Goal: Information Seeking & Learning: Understand process/instructions

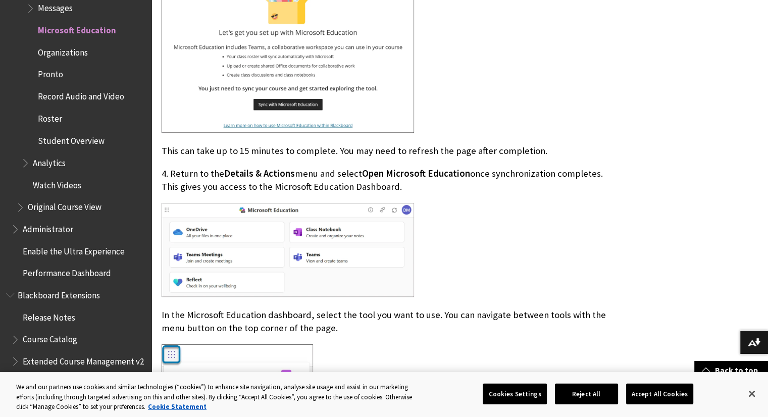
scroll to position [606, 0]
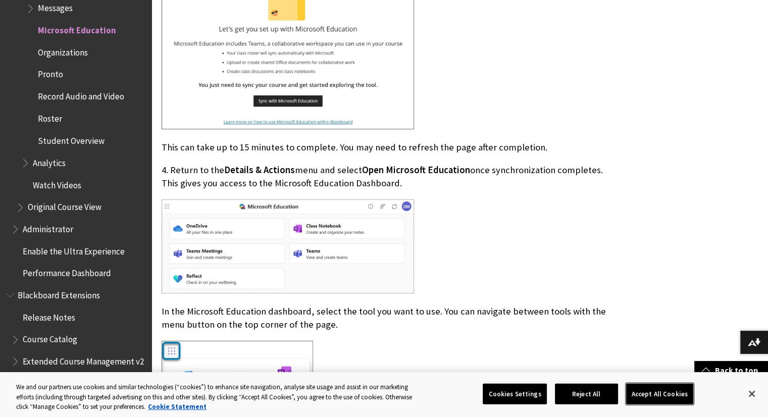
click at [655, 392] on button "Accept All Cookies" at bounding box center [659, 393] width 67 height 21
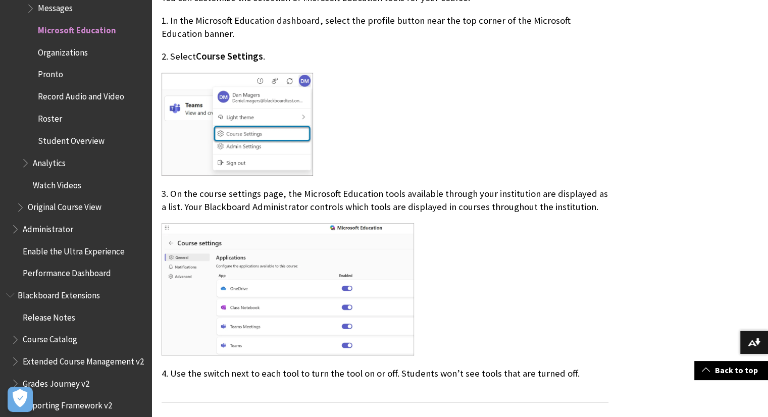
scroll to position [1162, 0]
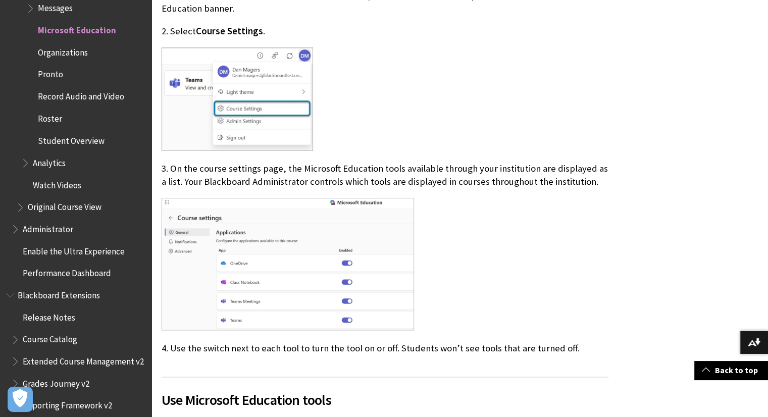
click at [475, 261] on div at bounding box center [385, 265] width 447 height 134
click at [483, 256] on div at bounding box center [385, 265] width 447 height 134
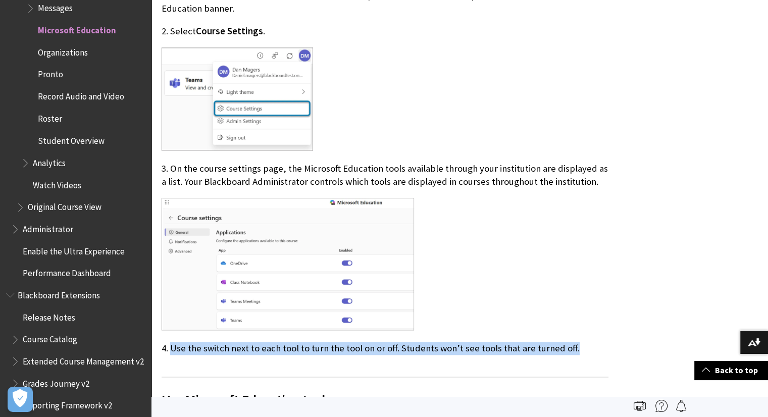
drag, startPoint x: 172, startPoint y: 350, endPoint x: 620, endPoint y: 355, distance: 447.6
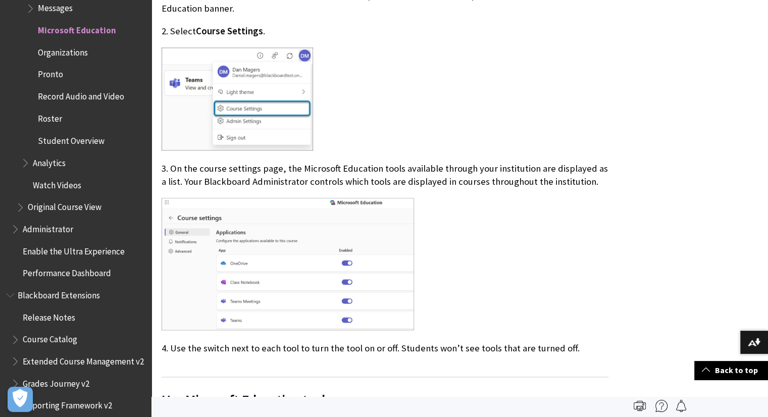
click at [568, 273] on div at bounding box center [385, 265] width 447 height 134
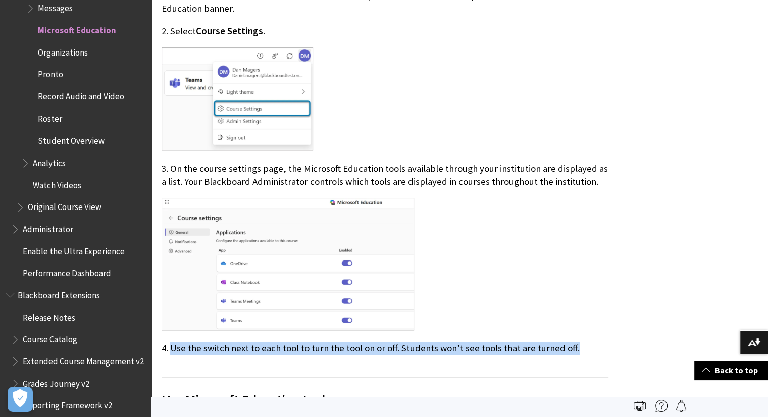
drag, startPoint x: 172, startPoint y: 348, endPoint x: 606, endPoint y: 351, distance: 434.0
click at [606, 351] on p "4. Use the switch next to each tool to turn the tool on or off. Students won’t …" at bounding box center [385, 348] width 447 height 13
copy p "Use the switch next to each tool to turn the tool on or off. Students won’t see…"
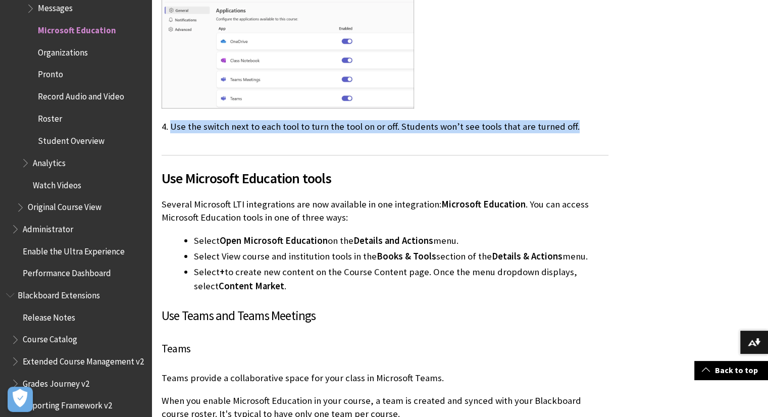
scroll to position [1465, 0]
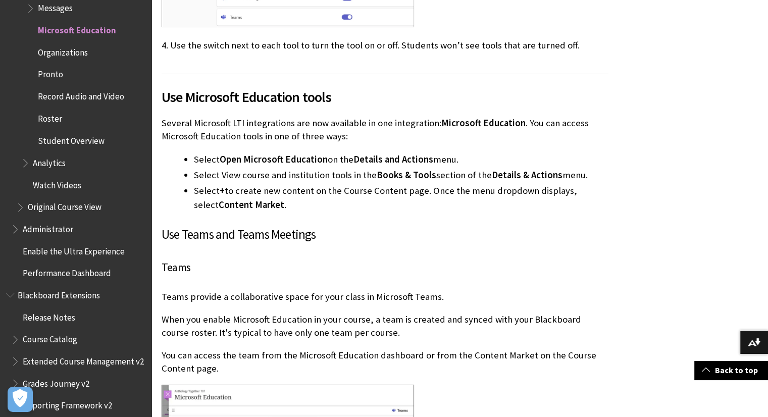
click at [662, 133] on div "This information applies only to the Ultra Course View. This information applie…" at bounding box center [460, 374] width 617 height 3216
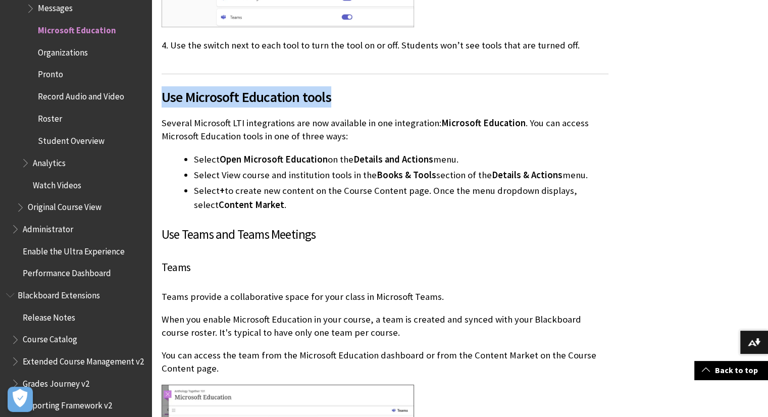
drag, startPoint x: 163, startPoint y: 94, endPoint x: 346, endPoint y: 89, distance: 183.0
click at [346, 89] on span "Use Microsoft Education tools" at bounding box center [385, 96] width 447 height 21
copy span "Use Microsoft Education tools"
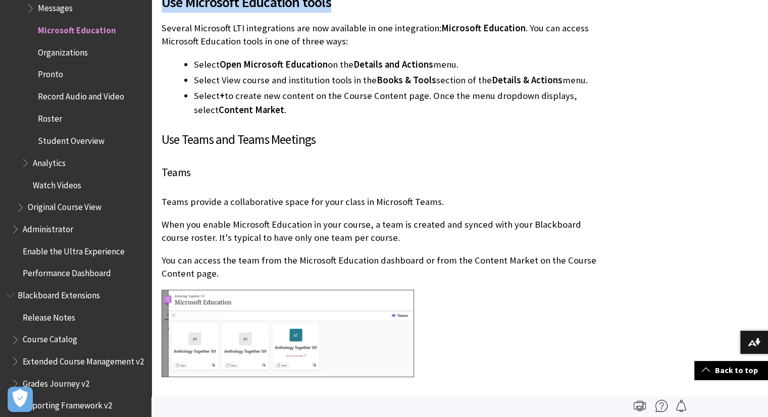
scroll to position [1516, 0]
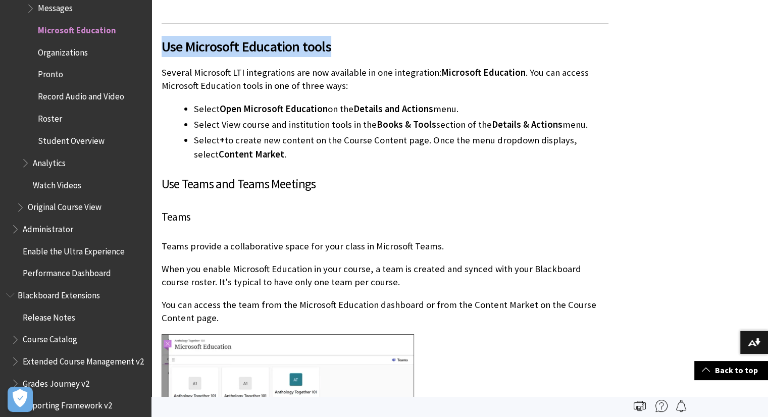
copy span "Use Microsoft Education tools"
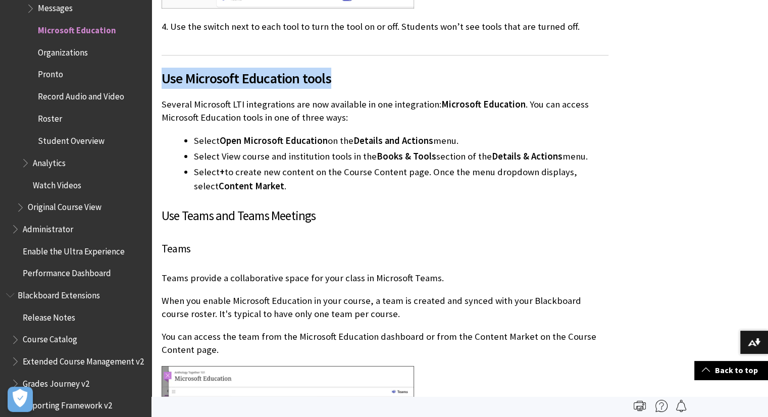
scroll to position [1415, 0]
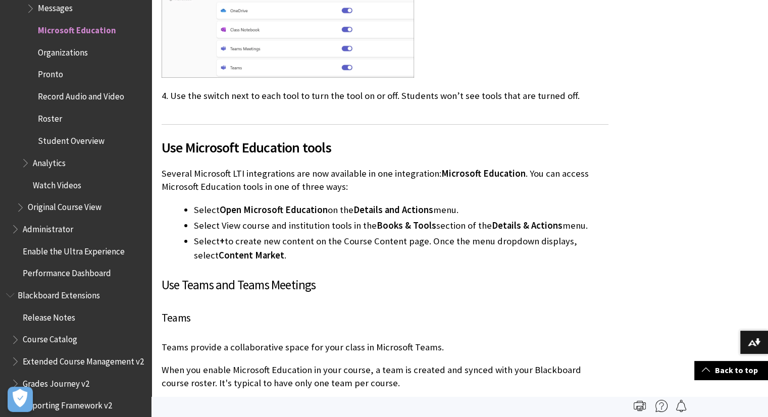
click at [522, 248] on li "Select + to create new content on the Course Content page. Once the menu dropdo…" at bounding box center [401, 248] width 415 height 28
drag, startPoint x: 441, startPoint y: 171, endPoint x: 442, endPoint y: 188, distance: 16.7
click at [442, 188] on p "Several Microsoft LTI integrations are now available in one integration: Micros…" at bounding box center [385, 180] width 447 height 26
drag, startPoint x: 525, startPoint y: 169, endPoint x: 525, endPoint y: 198, distance: 28.3
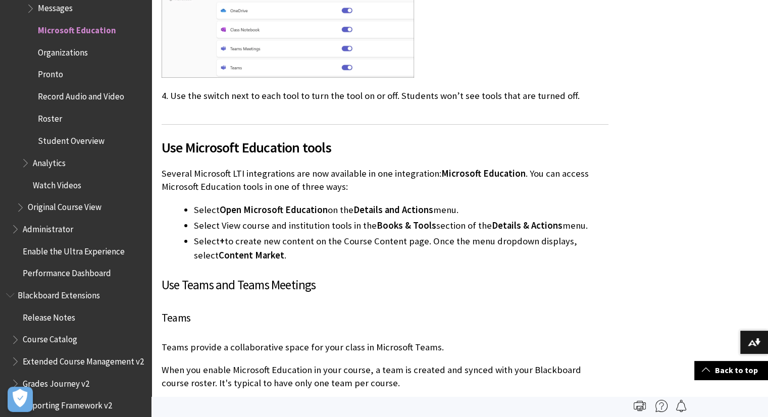
click at [517, 188] on p "Several Microsoft LTI integrations are now available in one integration: Micros…" at bounding box center [385, 180] width 447 height 26
drag, startPoint x: 524, startPoint y: 169, endPoint x: 525, endPoint y: 190, distance: 20.7
click at [525, 190] on p "Several Microsoft LTI integrations are now available in one integration: Micros…" at bounding box center [385, 180] width 447 height 26
copy p "You can access Microsoft Education tools in one of three ways:"
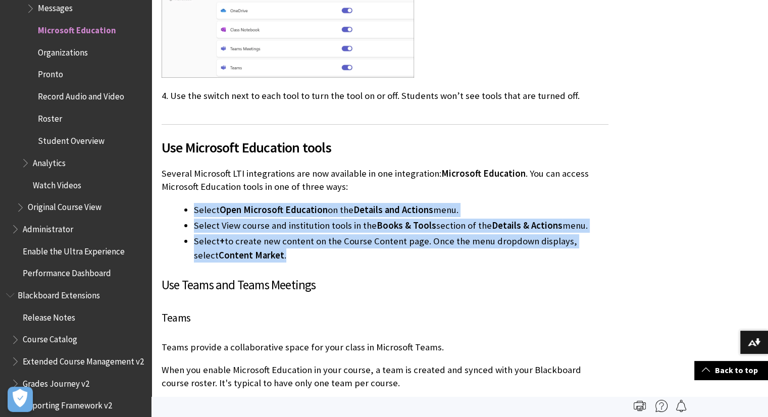
drag, startPoint x: 195, startPoint y: 207, endPoint x: 262, endPoint y: 253, distance: 81.3
click at [262, 253] on ul "Select Open Microsoft Education on the Details and Actions menu. Select View co…" at bounding box center [385, 233] width 447 height 60
copy ul "Select Open Microsoft Education on the Details and Actions menu. Select View co…"
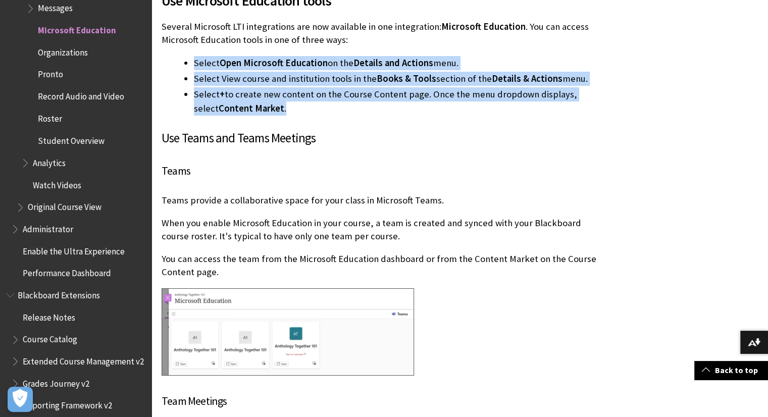
scroll to position [1571, 0]
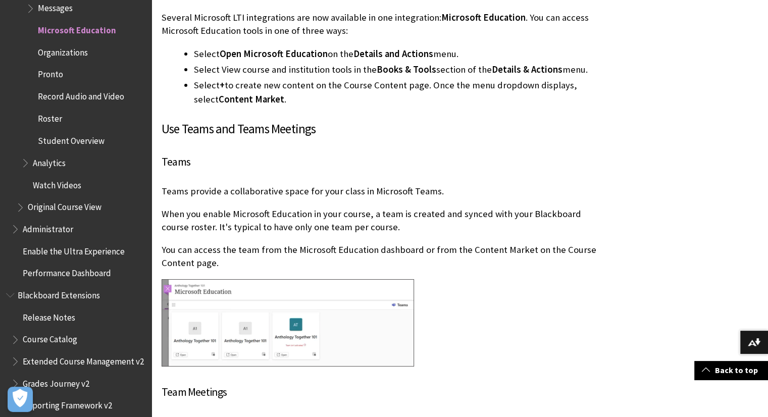
click at [237, 130] on h3 "Use Teams and Teams Meetings" at bounding box center [385, 129] width 447 height 19
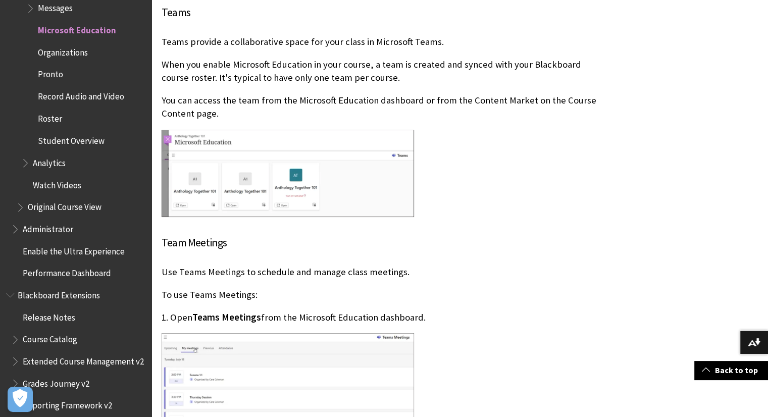
scroll to position [1823, 0]
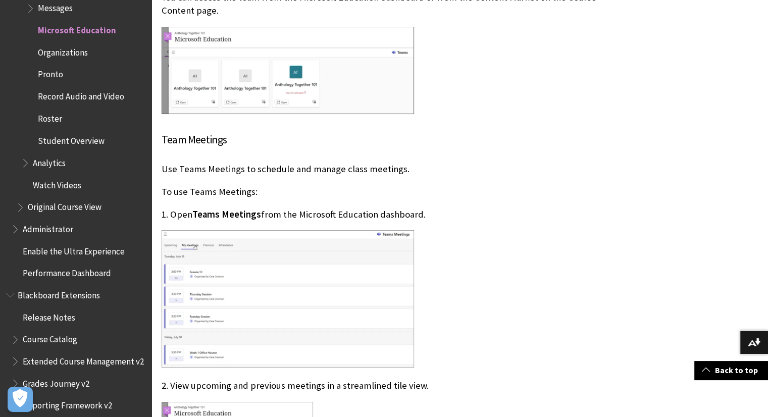
drag, startPoint x: 287, startPoint y: 259, endPoint x: 624, endPoint y: 255, distance: 337.0
click at [624, 255] on div "This information applies only to the Ultra Course View. This information applie…" at bounding box center [460, 16] width 617 height 3216
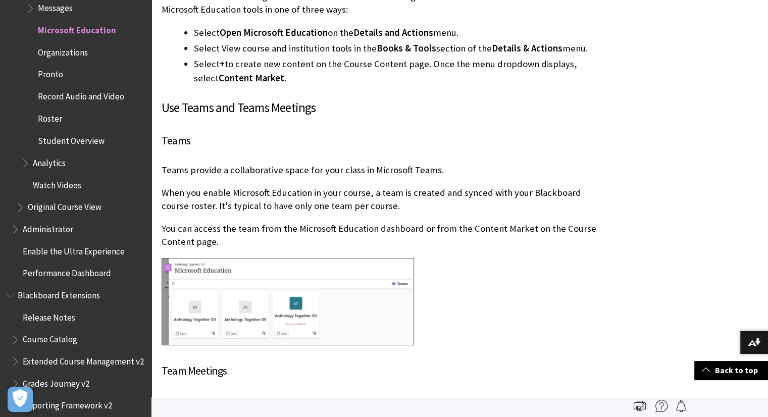
scroll to position [1571, 0]
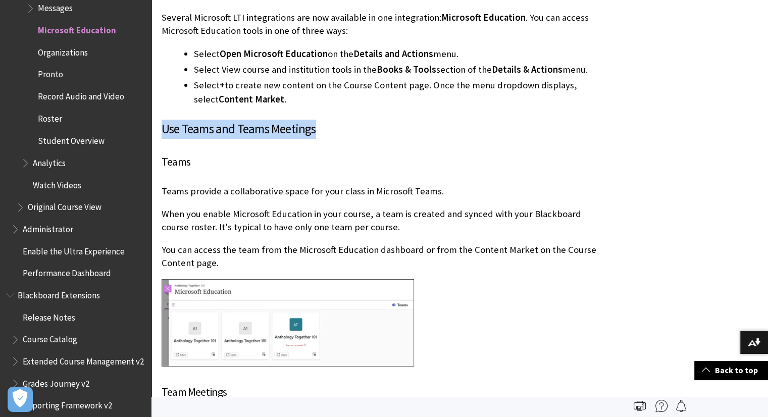
drag, startPoint x: 164, startPoint y: 132, endPoint x: 343, endPoint y: 130, distance: 179.4
click at [343, 130] on h3 "Use Teams and Teams Meetings" at bounding box center [385, 129] width 447 height 19
copy h3 "Use Teams and Teams Meetings"
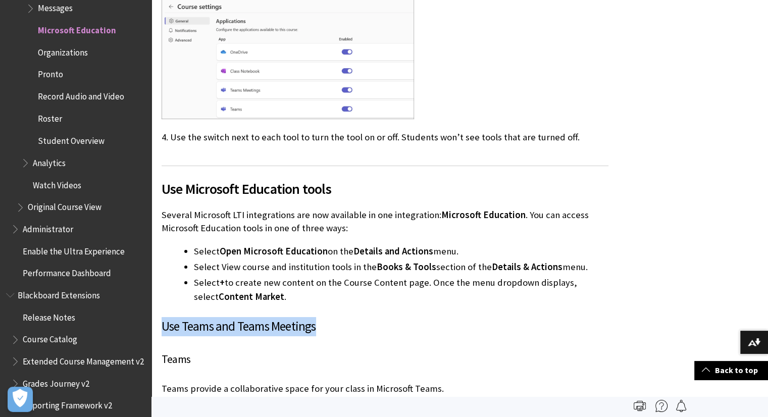
scroll to position [1369, 0]
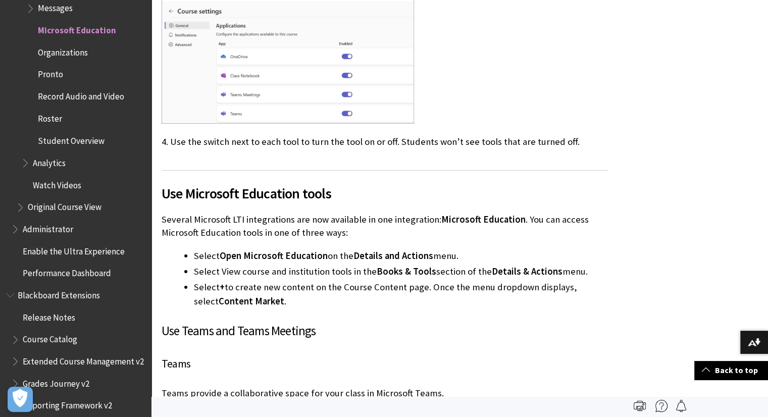
click at [606, 188] on span "Use Microsoft Education tools" at bounding box center [385, 193] width 447 height 21
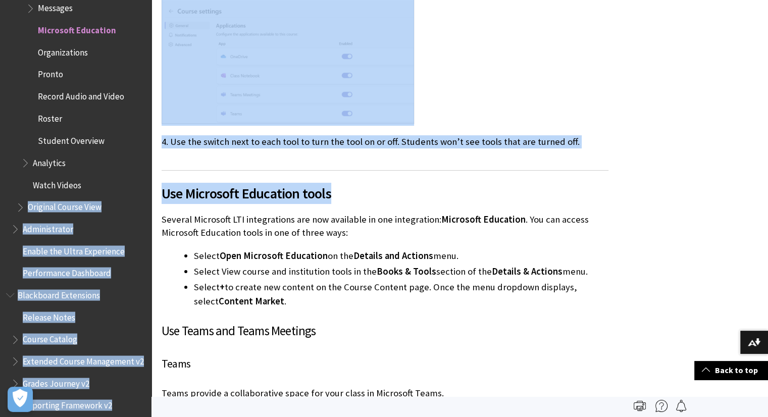
drag, startPoint x: 302, startPoint y: 187, endPoint x: 137, endPoint y: 185, distance: 164.2
click at [529, 196] on span "Use Microsoft Education tools" at bounding box center [385, 193] width 447 height 21
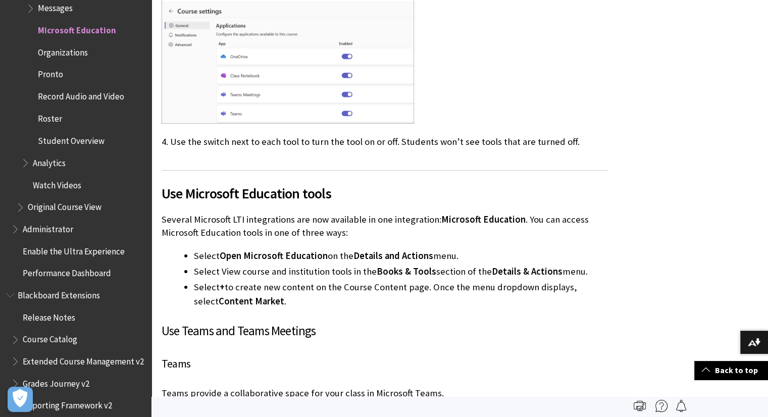
drag, startPoint x: 426, startPoint y: 197, endPoint x: 388, endPoint y: 196, distance: 38.4
click at [414, 197] on span "Use Microsoft Education tools" at bounding box center [385, 193] width 447 height 21
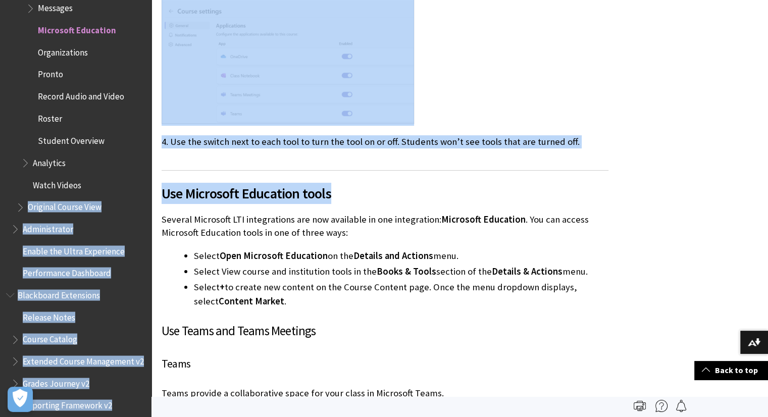
drag, startPoint x: 367, startPoint y: 195, endPoint x: 149, endPoint y: 185, distance: 218.0
click at [358, 197] on span "Use Microsoft Education tools" at bounding box center [385, 193] width 447 height 21
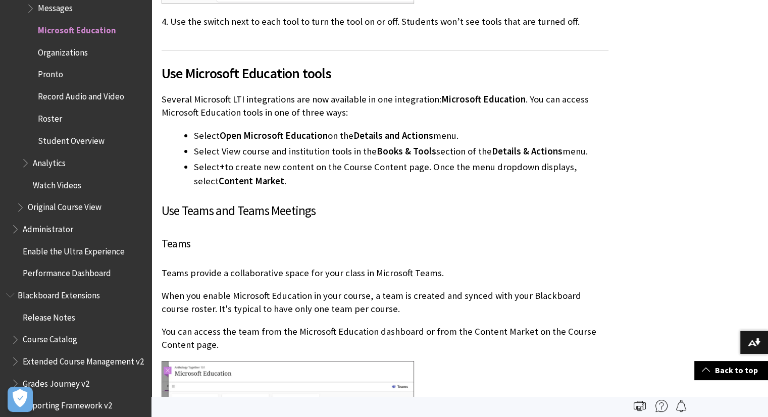
scroll to position [1470, 0]
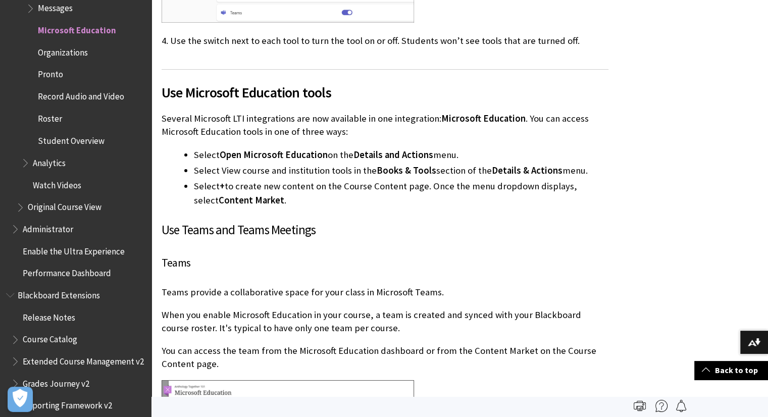
click at [246, 229] on h3 "Use Teams and Teams Meetings" at bounding box center [385, 230] width 447 height 19
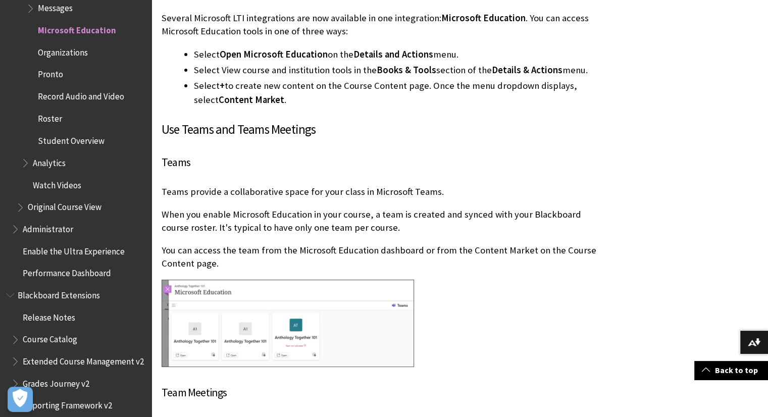
scroll to position [1571, 0]
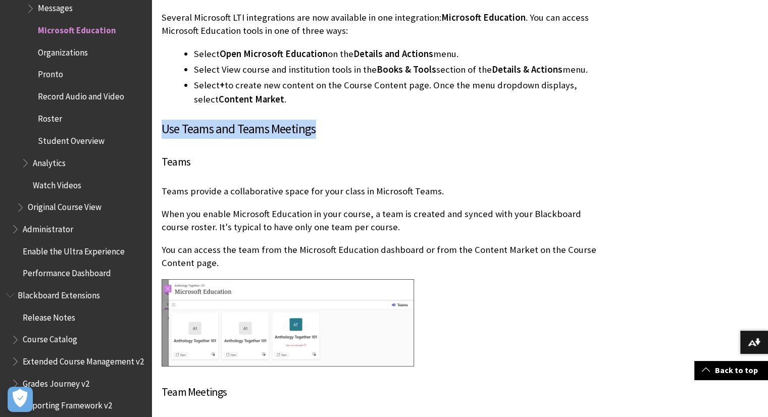
drag, startPoint x: 163, startPoint y: 133, endPoint x: 495, endPoint y: 134, distance: 331.9
click at [495, 134] on h3 "Use Teams and Teams Meetings" at bounding box center [385, 129] width 447 height 19
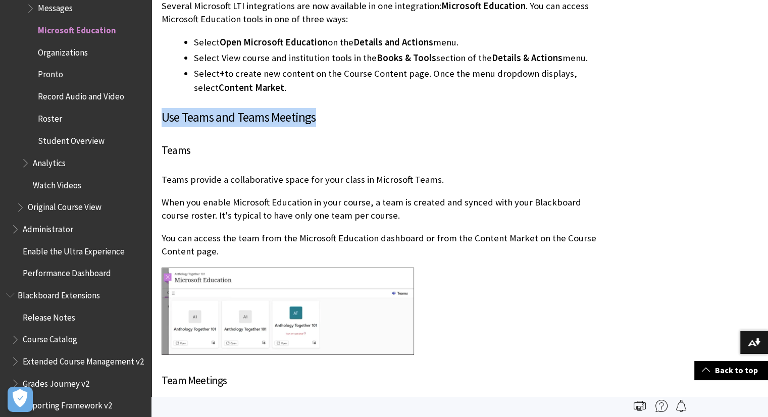
scroll to position [1520, 0]
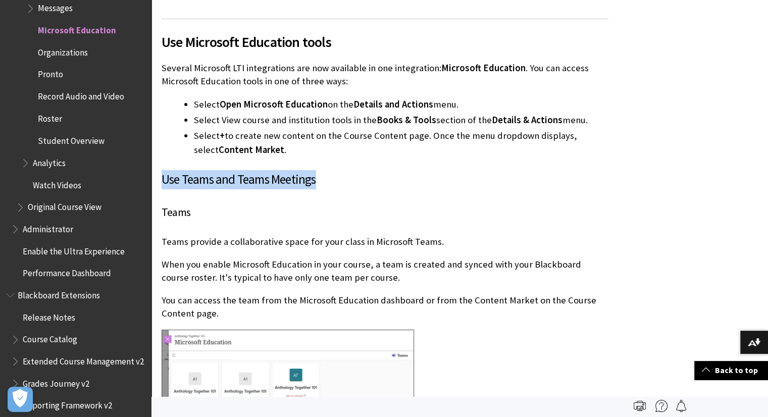
copy h3 "Use Teams and Teams Meetings"
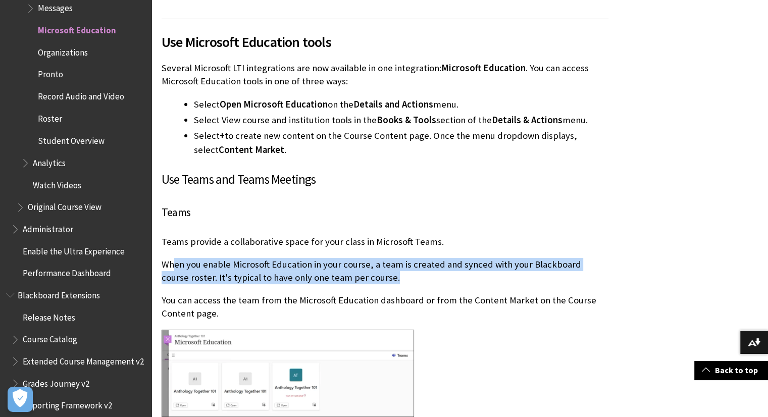
drag, startPoint x: 380, startPoint y: 277, endPoint x: 172, endPoint y: 266, distance: 208.4
click at [172, 266] on p "When you enable Microsoft Education in your course, a team is created and synce…" at bounding box center [385, 271] width 447 height 26
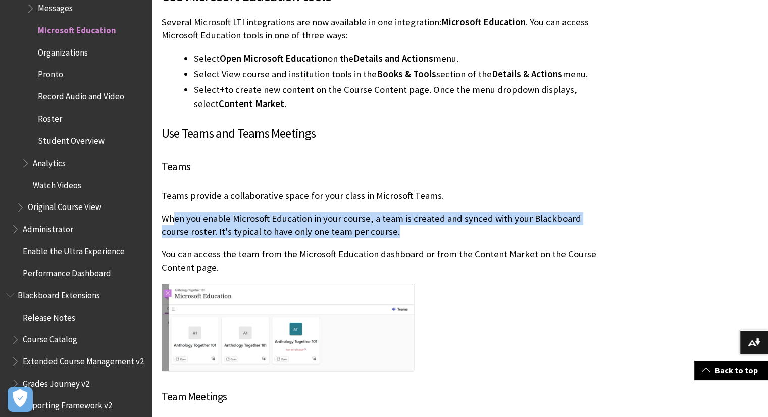
scroll to position [1571, 0]
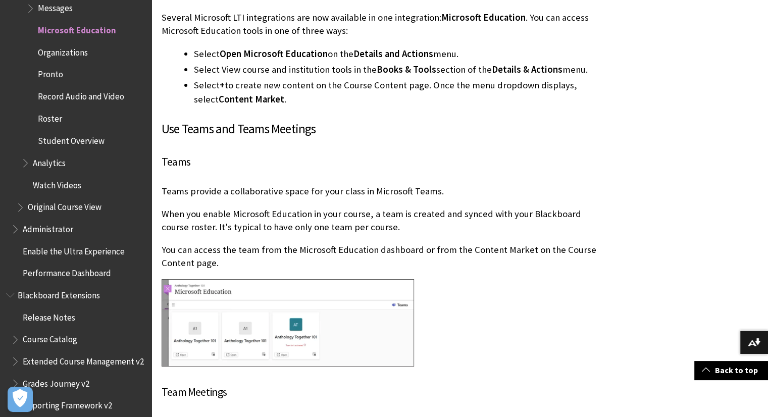
click at [256, 260] on p "You can access the team from the Microsoft Education dashboard or from the Cont…" at bounding box center [385, 257] width 447 height 26
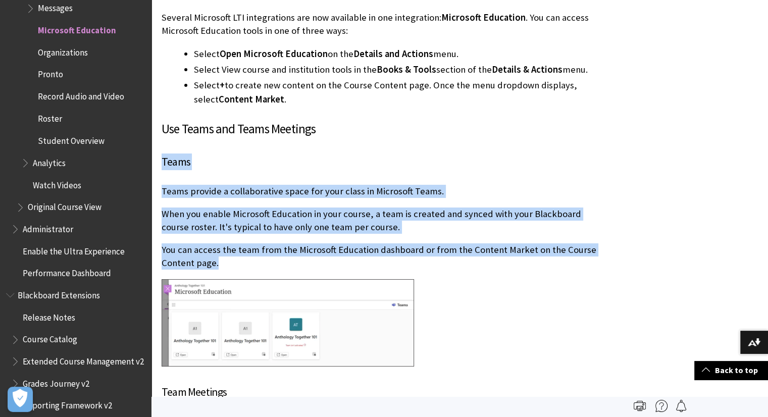
drag, startPoint x: 229, startPoint y: 269, endPoint x: 158, endPoint y: 164, distance: 127.4
click at [158, 164] on div "Enable Microsoft Education When your Blackboard administrator makes the Microso…" at bounding box center [385, 273] width 467 height 3146
copy div "Teams Teams provide a collaborative space for your class in Microsoft Teams. Wh…"
